Goal: Task Accomplishment & Management: Complete application form

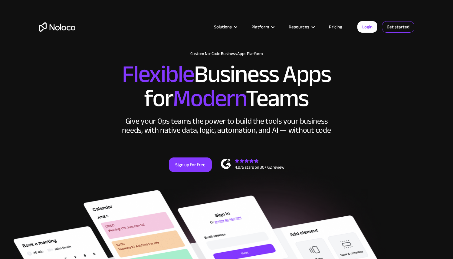
click at [0, 0] on link "Get started" at bounding box center [0, 0] width 0 height 0
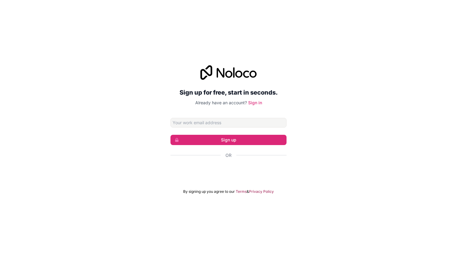
click at [221, 124] on input "Email address" at bounding box center [229, 123] width 116 height 10
type input "gersende@insidehome-studio.com"
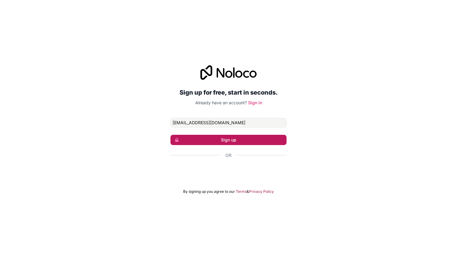
click at [250, 140] on button "Sign up" at bounding box center [229, 140] width 116 height 10
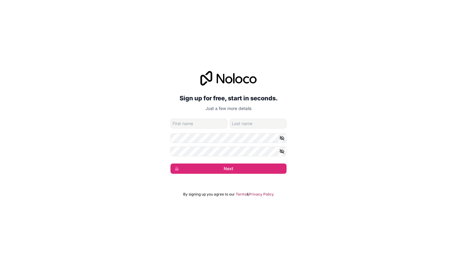
click at [176, 125] on input "given-name" at bounding box center [199, 124] width 57 height 10
type input "gersende"
type input "cherrier"
click at [228, 143] on form "gersende@insidehome-studio.com gersende cherrier Next" at bounding box center [229, 146] width 116 height 55
click at [282, 137] on icon "button" at bounding box center [282, 138] width 4 height 3
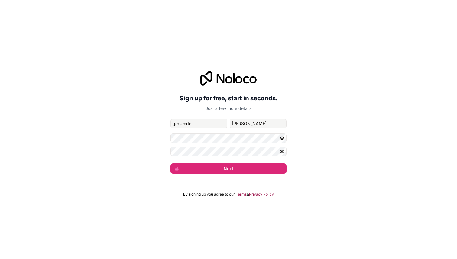
click at [221, 153] on form "gersende@insidehome-studio.com gersende cherrier Next" at bounding box center [229, 146] width 116 height 55
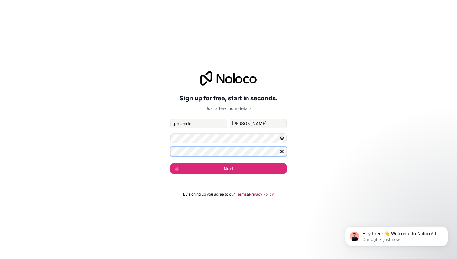
drag, startPoint x: 234, startPoint y: 156, endPoint x: 159, endPoint y: 150, distance: 75.3
click at [159, 150] on div "Sign up for free, start in seconds. Just a few more details gersende@insidehome…" at bounding box center [228, 123] width 457 height 120
click at [171, 164] on button "Next" at bounding box center [229, 169] width 116 height 10
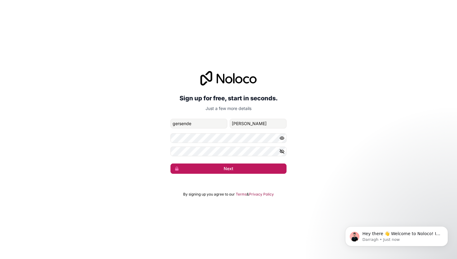
click at [230, 171] on button "Next" at bounding box center [229, 169] width 116 height 10
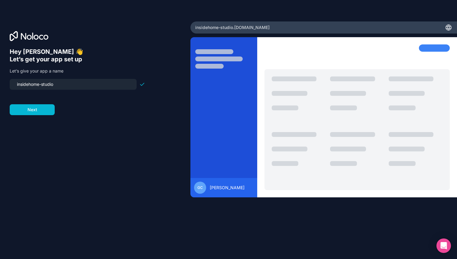
drag, startPoint x: 89, startPoint y: 83, endPoint x: 55, endPoint y: 83, distance: 34.2
click at [55, 83] on input "insidehome-studio" at bounding box center [73, 84] width 120 height 8
drag, startPoint x: 62, startPoint y: 85, endPoint x: 12, endPoint y: 81, distance: 50.4
click at [12, 81] on div "insidehome-studio" at bounding box center [73, 84] width 127 height 11
type input "spacia"
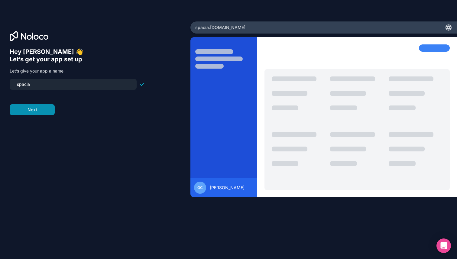
click at [27, 106] on button "Next" at bounding box center [32, 109] width 45 height 11
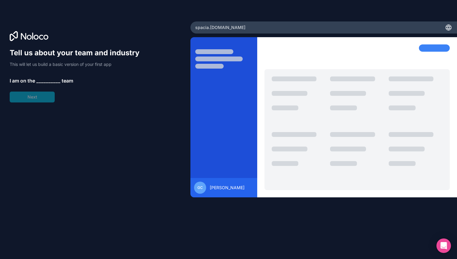
click at [209, 215] on div "gc gersende cherrier" at bounding box center [324, 137] width 267 height 200
click at [244, 66] on div at bounding box center [223, 58] width 57 height 19
click at [35, 99] on div "Tell us about your team and industry This will let us build a basic version of …" at bounding box center [78, 75] width 136 height 54
click at [48, 82] on span "__________" at bounding box center [48, 80] width 24 height 7
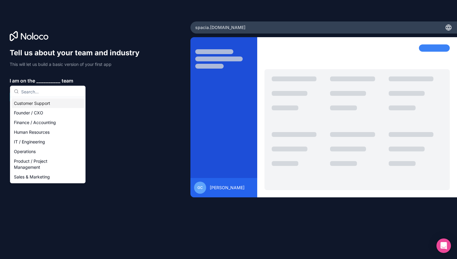
click at [35, 82] on p "I am on the __________ team" at bounding box center [78, 80] width 136 height 7
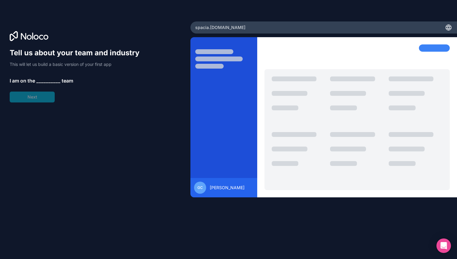
click at [35, 82] on p "I am on the __________ team" at bounding box center [78, 80] width 136 height 7
click at [43, 95] on div "Tell us about your team and industry This will let us build a basic version of …" at bounding box center [78, 75] width 136 height 54
click at [60, 79] on p "I am on the __________ team" at bounding box center [78, 80] width 136 height 7
click at [62, 79] on span "team" at bounding box center [67, 80] width 11 height 7
click at [51, 79] on span "__________" at bounding box center [48, 80] width 24 height 7
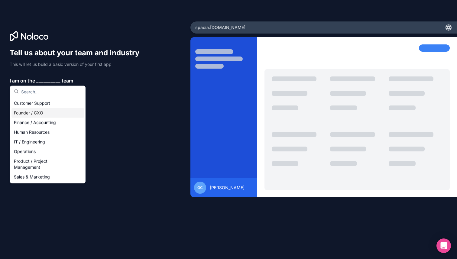
click at [41, 113] on div "Founder / CXO" at bounding box center [47, 113] width 73 height 10
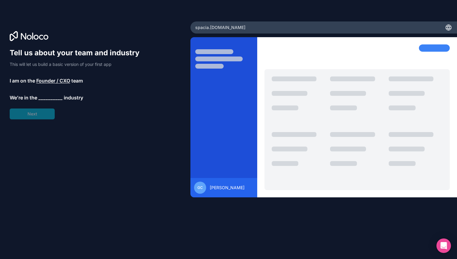
click at [49, 97] on span "__________" at bounding box center [50, 97] width 24 height 7
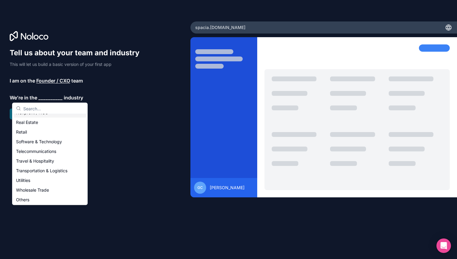
scroll to position [125, 0]
click at [46, 197] on div "Others" at bounding box center [50, 199] width 73 height 10
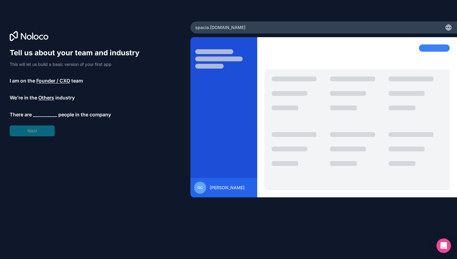
click at [35, 134] on div "Tell us about your team and industry This will let us build a basic version of …" at bounding box center [78, 92] width 136 height 88
click at [40, 115] on span "__________" at bounding box center [45, 114] width 24 height 7
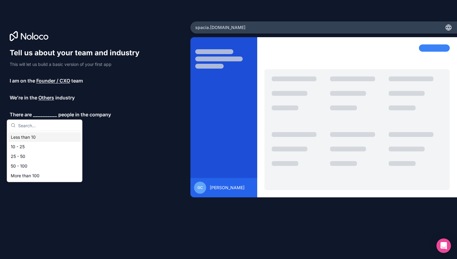
click at [35, 138] on div "Less than 10" at bounding box center [44, 138] width 73 height 10
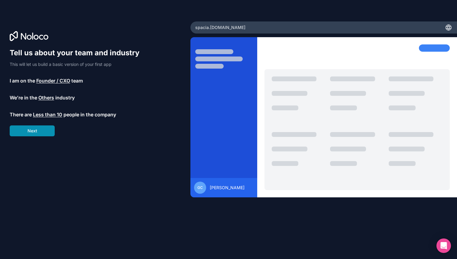
click at [46, 132] on button "Next" at bounding box center [32, 131] width 45 height 11
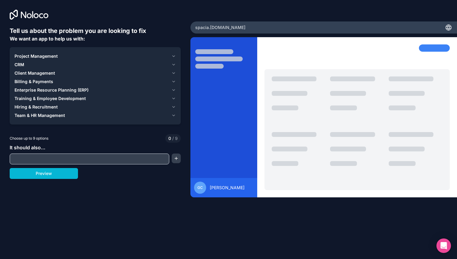
click at [53, 57] on span "Project Management" at bounding box center [36, 56] width 43 height 6
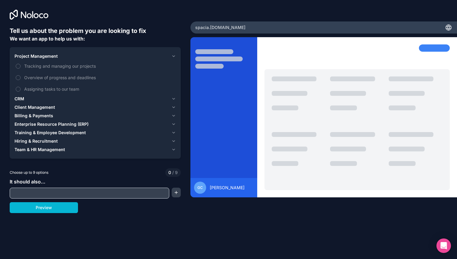
click at [85, 196] on input "text" at bounding box center [89, 193] width 157 height 8
click at [72, 209] on button "Preview" at bounding box center [44, 207] width 68 height 11
click at [46, 106] on span "Client Management" at bounding box center [35, 107] width 41 height 6
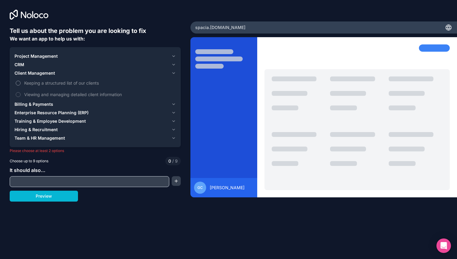
click at [18, 83] on button "Keeping a structured list of our clients" at bounding box center [18, 83] width 5 height 5
click at [44, 59] on span "Project Management" at bounding box center [36, 56] width 43 height 6
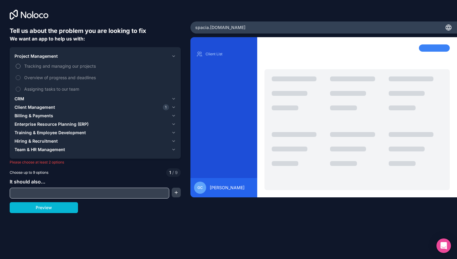
click at [18, 67] on button "Tracking and managing our projects" at bounding box center [18, 66] width 5 height 5
click at [64, 194] on input "text" at bounding box center [89, 193] width 157 height 8
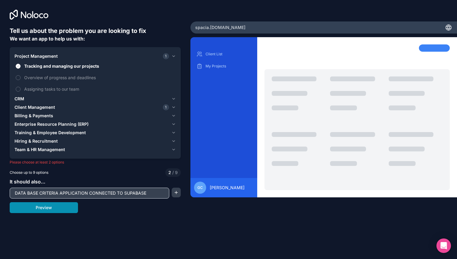
type input "DATA BASE CRITERIA APPLICATION CONNECTED TO SUPABASE"
click at [61, 208] on button "Preview" at bounding box center [44, 207] width 68 height 11
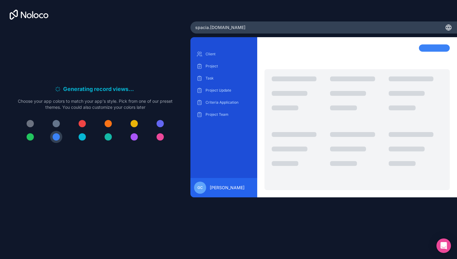
click at [110, 137] on div at bounding box center [108, 136] width 7 height 7
